Goal: Use online tool/utility: Utilize a website feature to perform a specific function

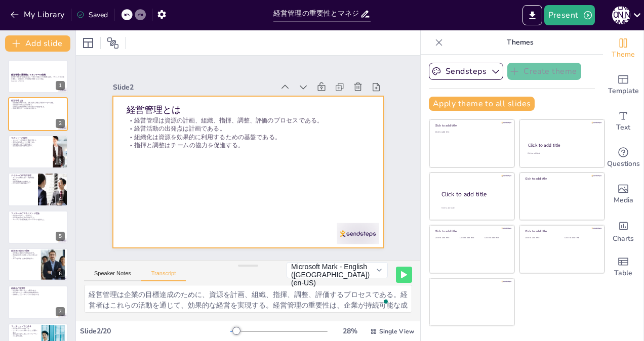
scroll to position [23, 0]
checkbox input "true"
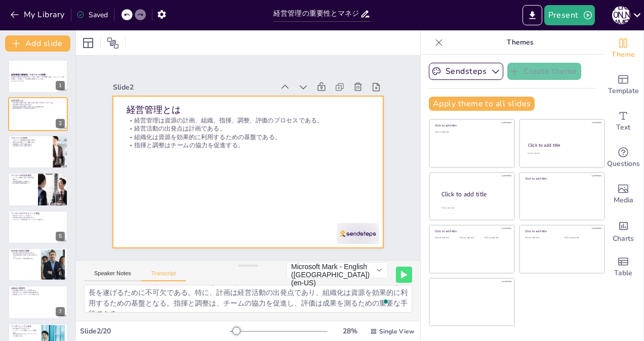
checkbox input "true"
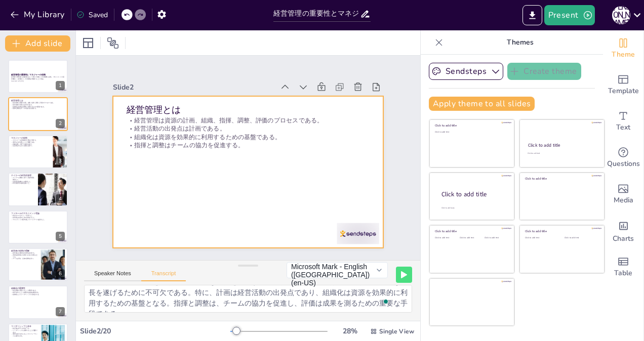
checkbox input "true"
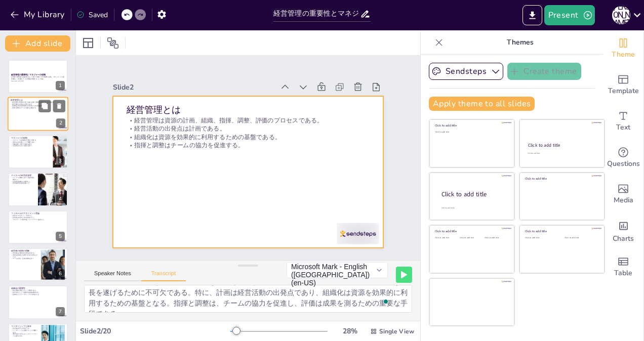
checkbox input "true"
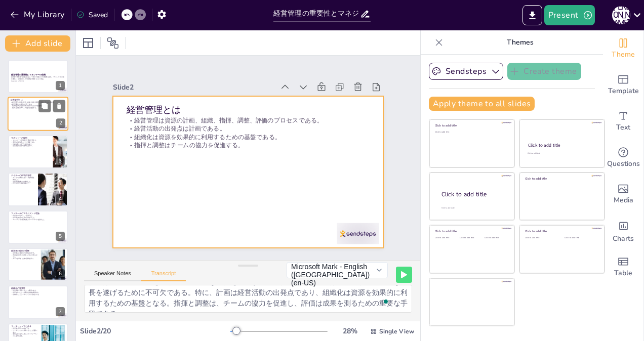
checkbox input "true"
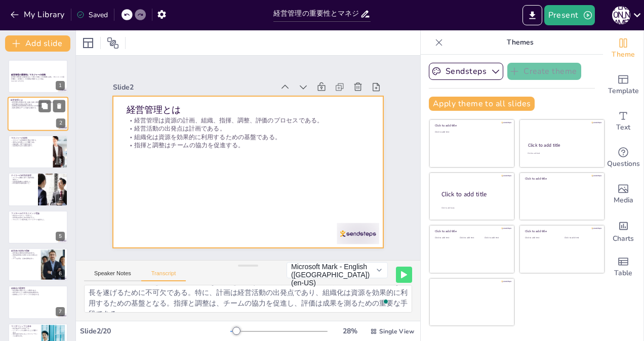
checkbox input "true"
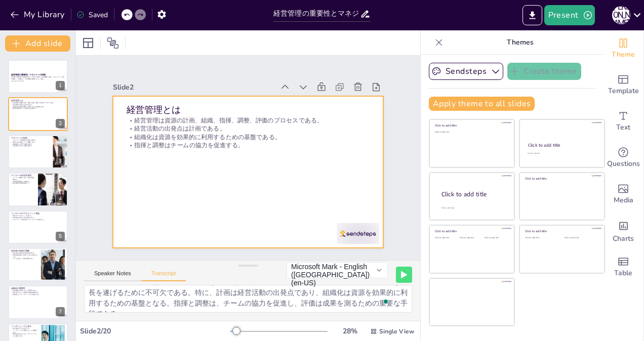
checkbox input "true"
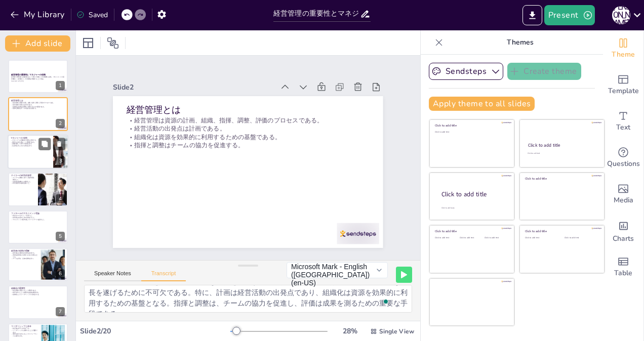
checkbox input "true"
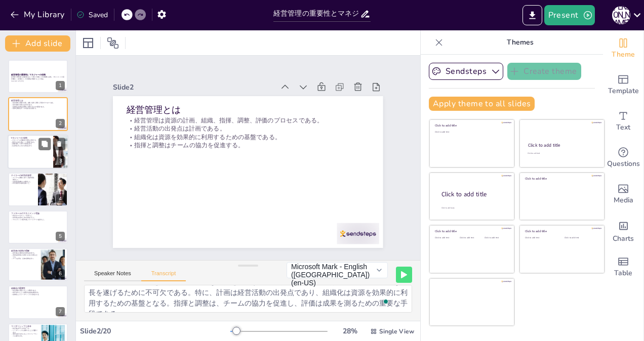
checkbox input "true"
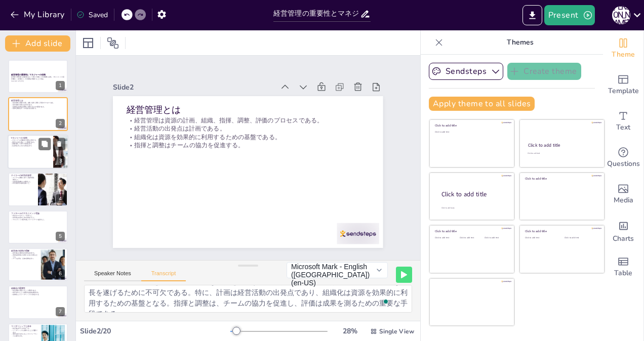
checkbox input "true"
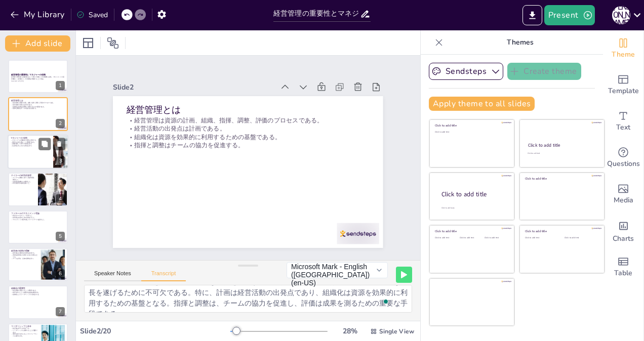
checkbox input "true"
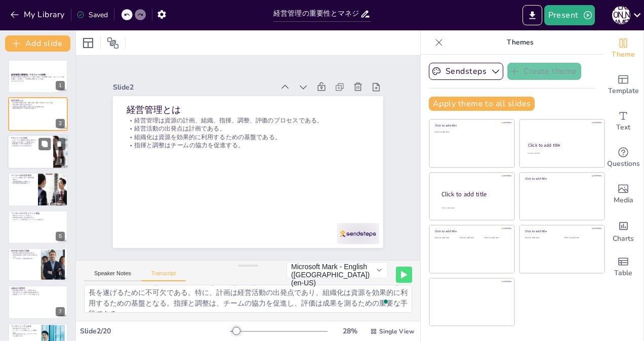
checkbox input "true"
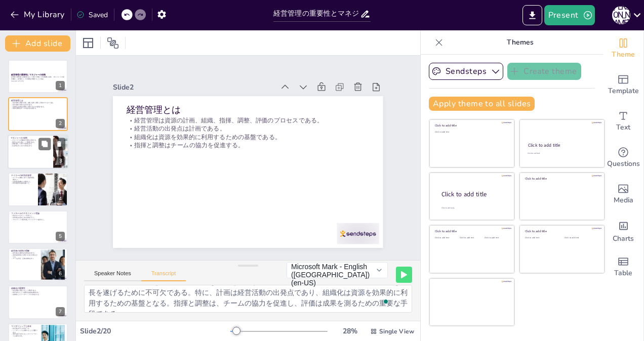
click at [30, 147] on div at bounding box center [38, 152] width 61 height 34
checkbox input "true"
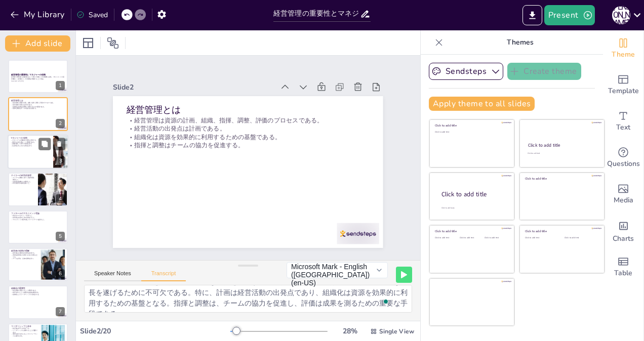
checkbox input "true"
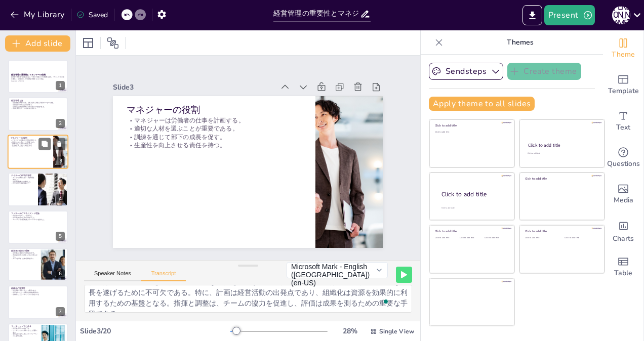
checkbox input "true"
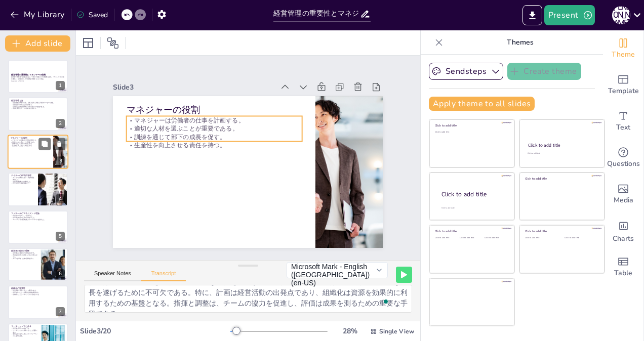
checkbox input "true"
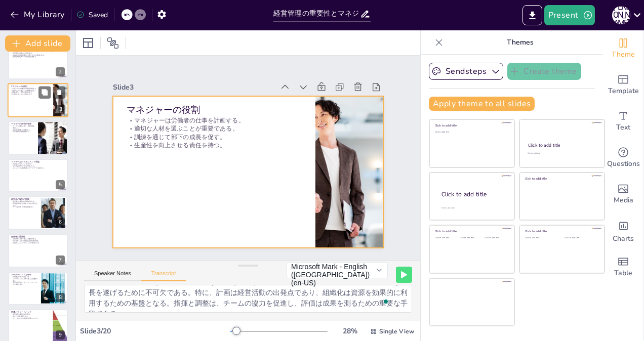
scroll to position [101, 0]
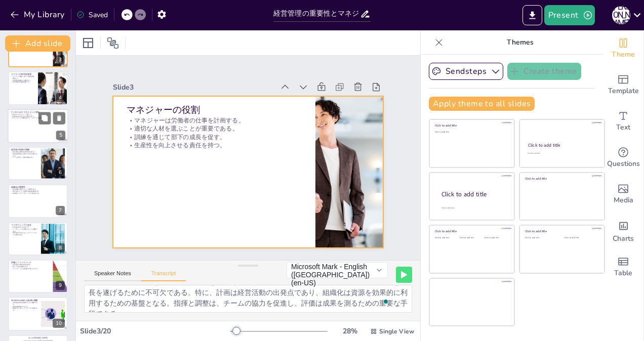
checkbox input "true"
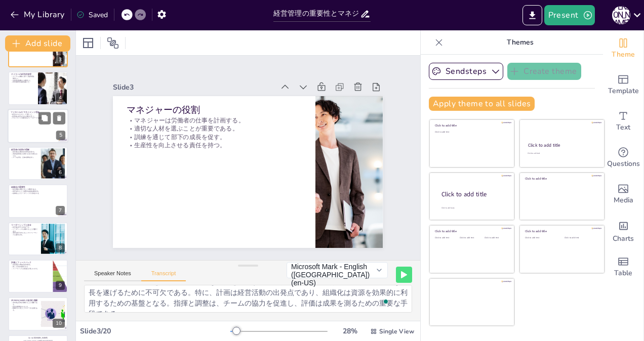
checkbox input "true"
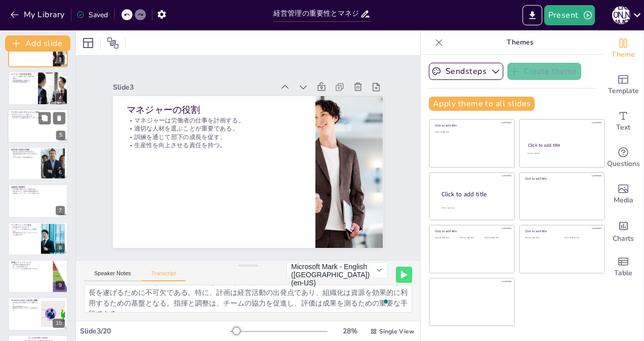
checkbox input "true"
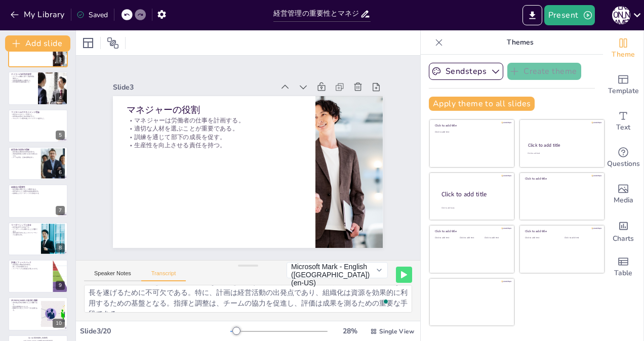
checkbox input "true"
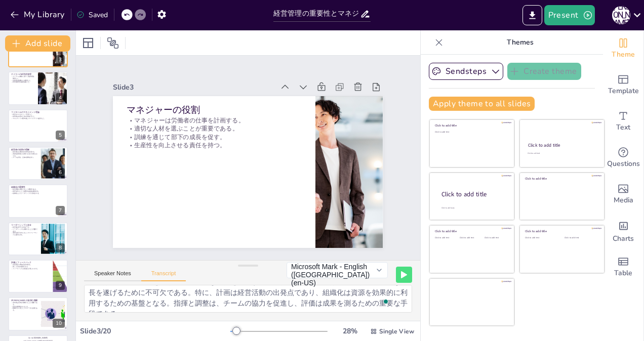
checkbox input "true"
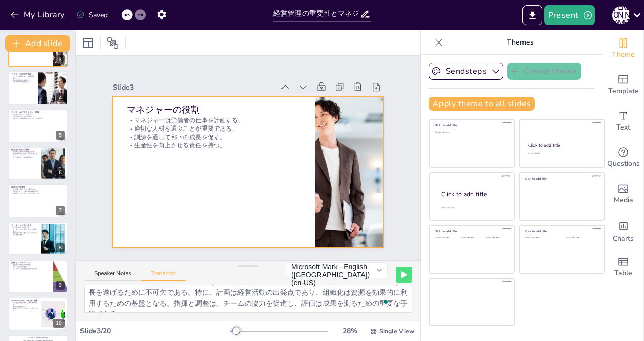
checkbox input "true"
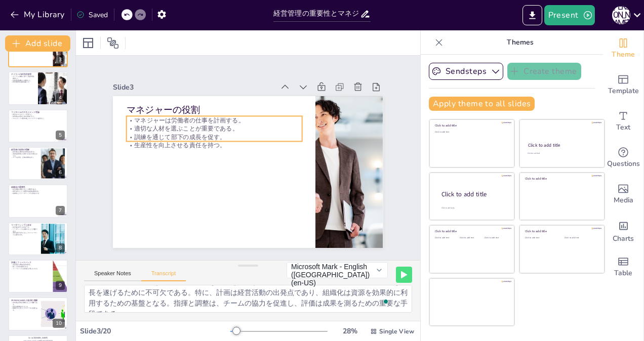
checkbox input "true"
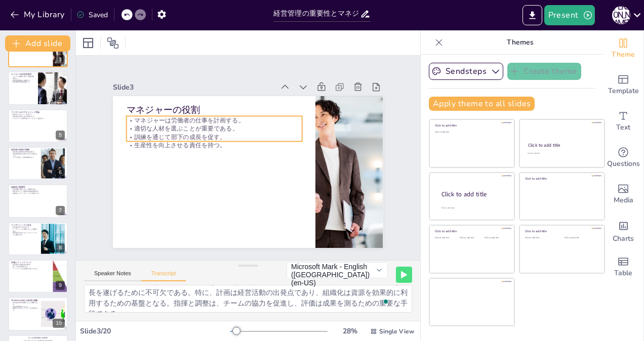
checkbox input "true"
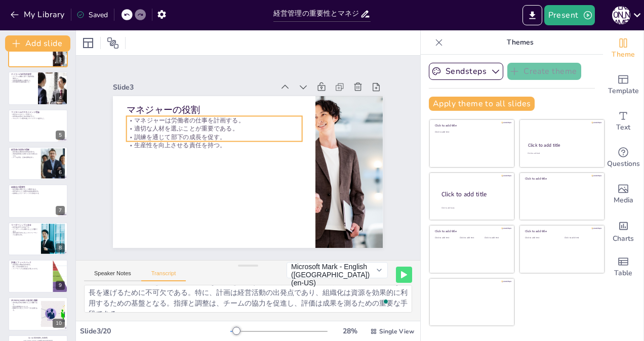
checkbox input "true"
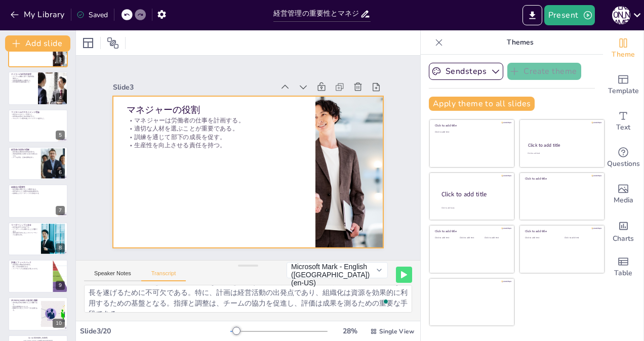
checkbox input "true"
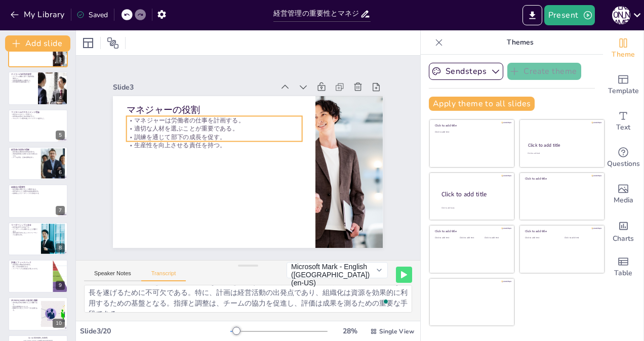
checkbox input "true"
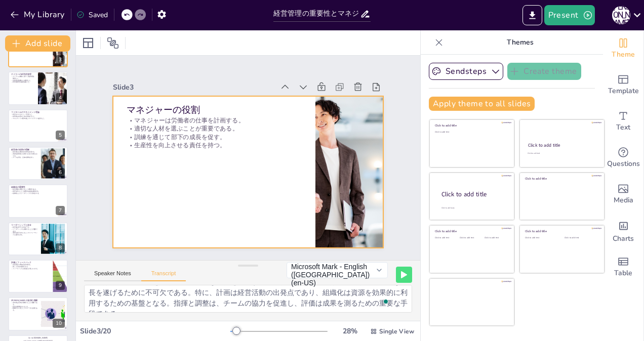
checkbox input "true"
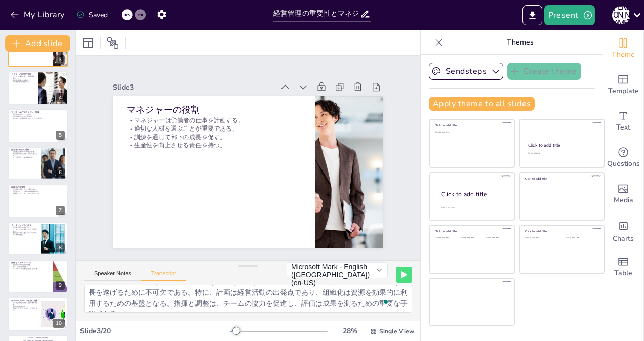
checkbox input "true"
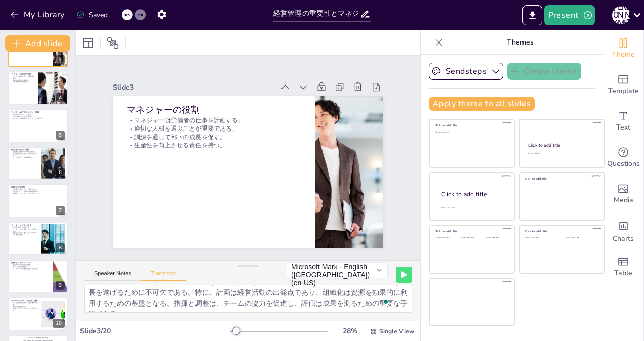
checkbox input "true"
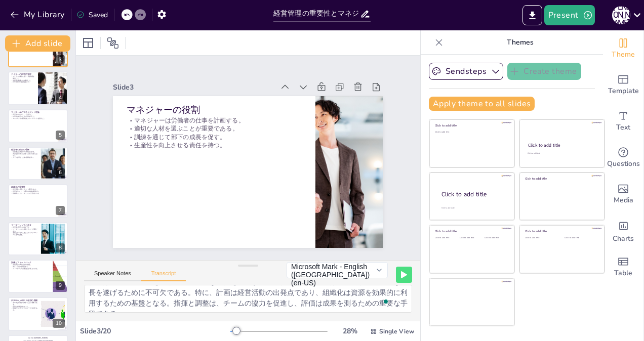
checkbox input "true"
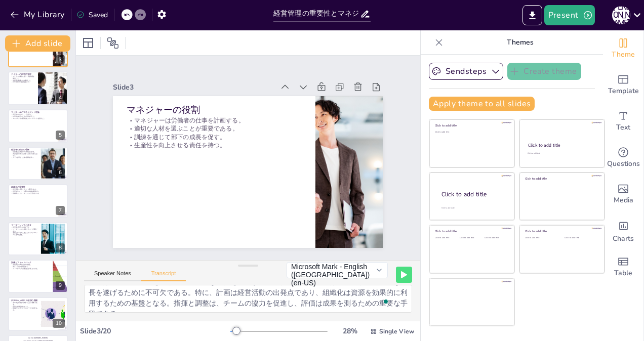
checkbox input "true"
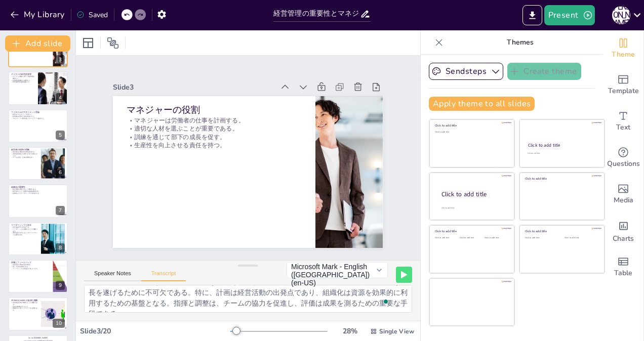
checkbox input "true"
